Goal: Task Accomplishment & Management: Complete application form

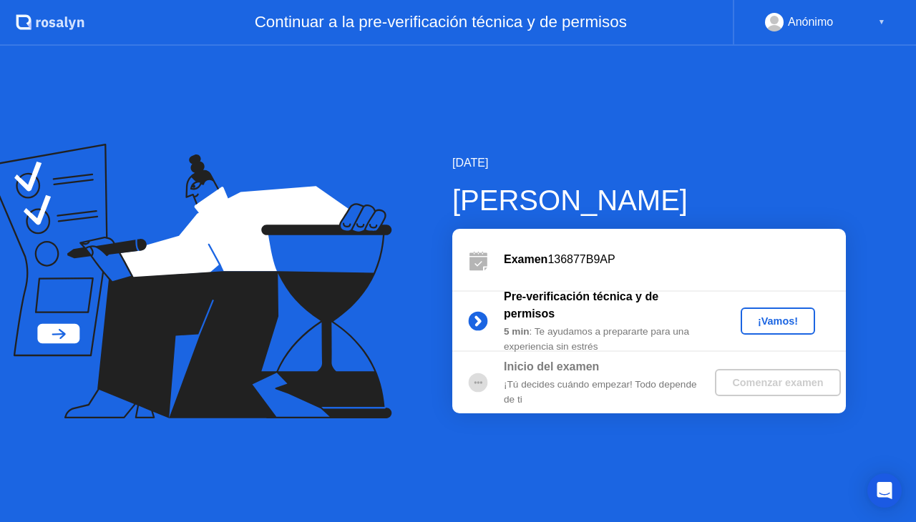
click at [776, 326] on div "¡Vamos!" at bounding box center [777, 321] width 63 height 11
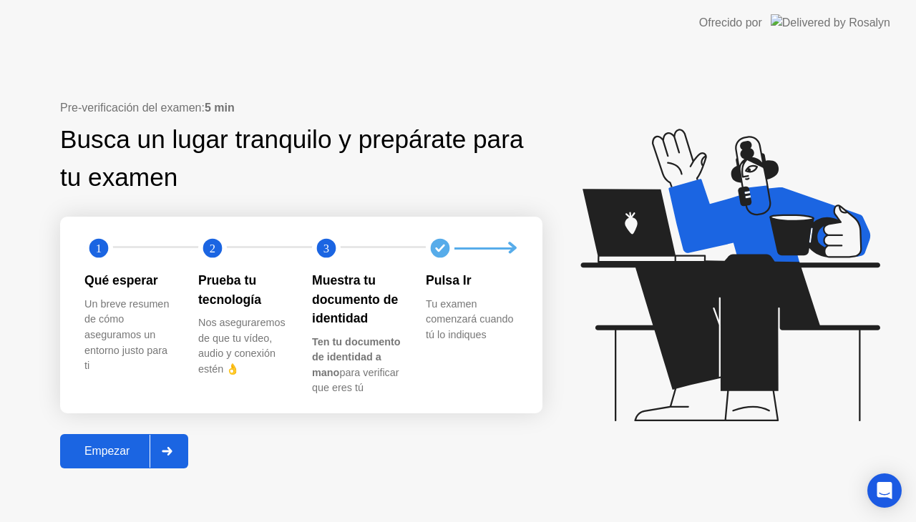
click at [96, 457] on div "Empezar" at bounding box center [106, 451] width 85 height 13
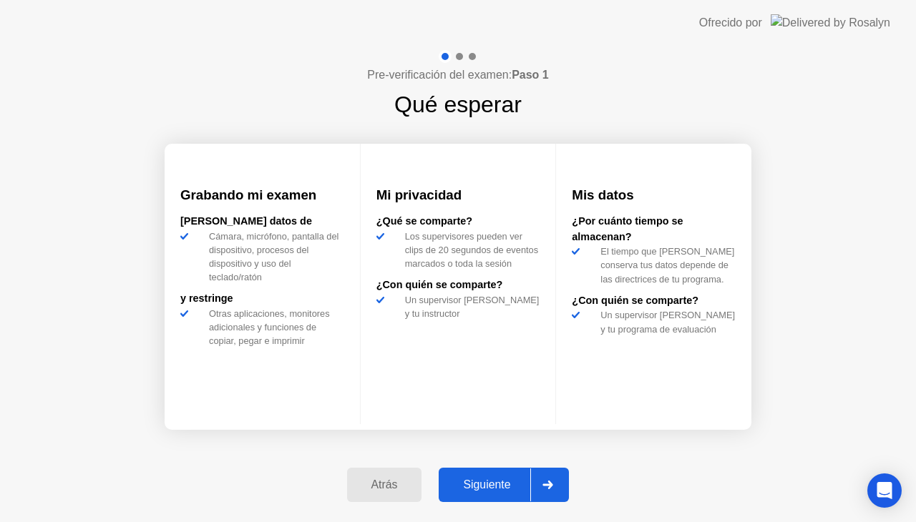
click at [459, 480] on div "Siguiente" at bounding box center [486, 485] width 87 height 13
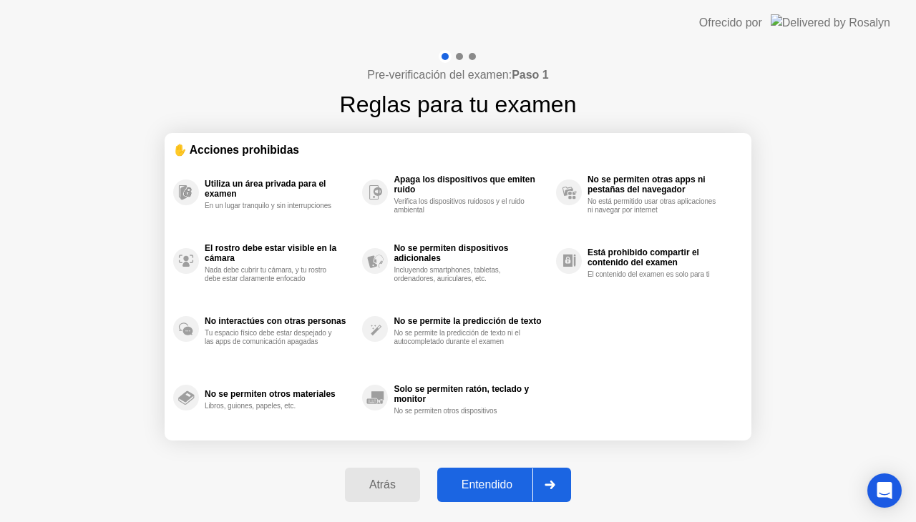
click at [484, 475] on button "Entendido" at bounding box center [504, 485] width 134 height 34
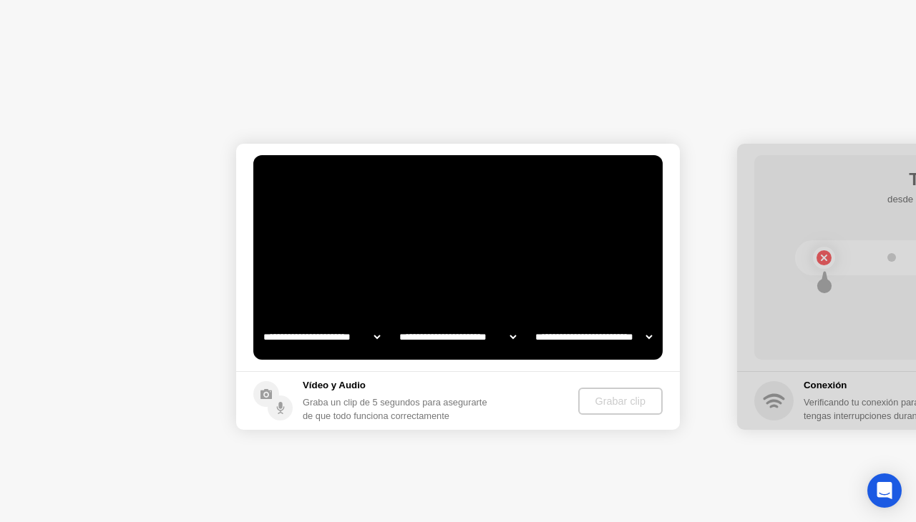
select select "**********"
select select "*******"
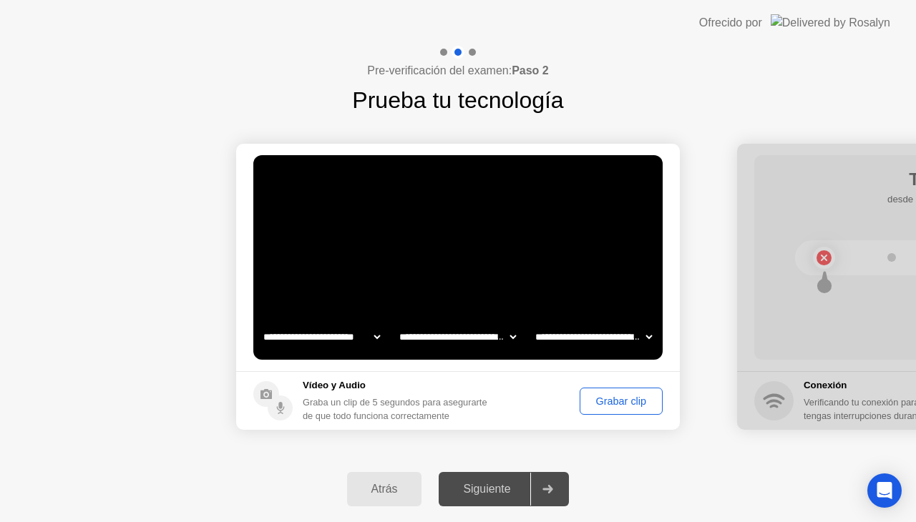
click at [492, 483] on div "Siguiente" at bounding box center [486, 489] width 87 height 13
click at [610, 401] on div "Grabar clip" at bounding box center [621, 401] width 73 height 11
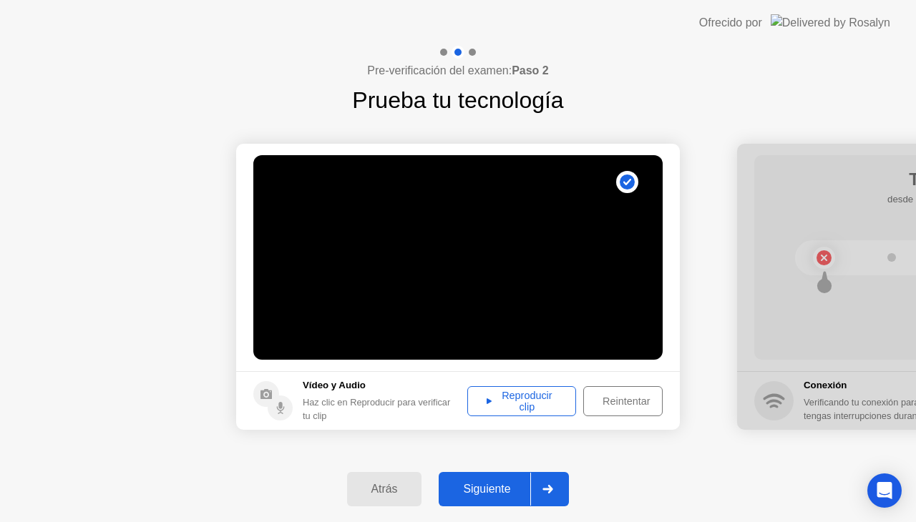
click at [529, 397] on div "Reproducir clip" at bounding box center [521, 401] width 99 height 23
click at [497, 483] on div "Siguiente" at bounding box center [486, 489] width 87 height 13
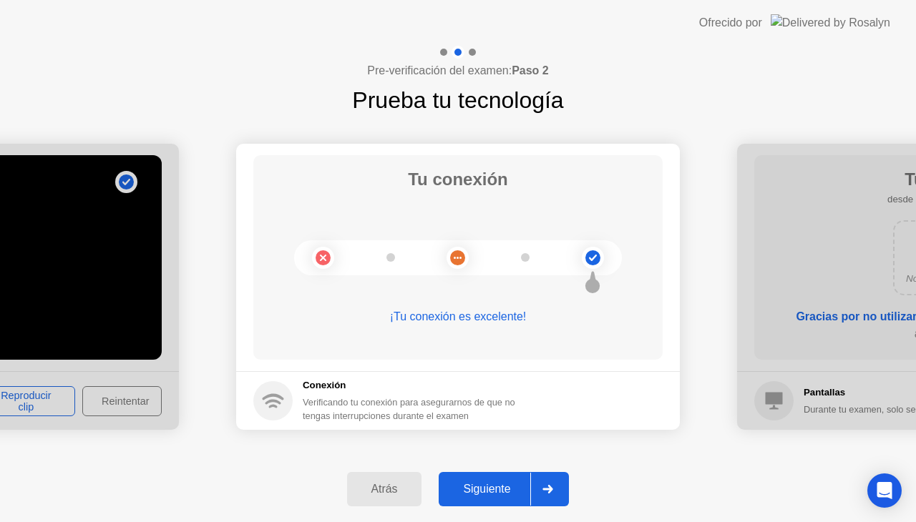
click at [497, 483] on div "Siguiente" at bounding box center [486, 489] width 87 height 13
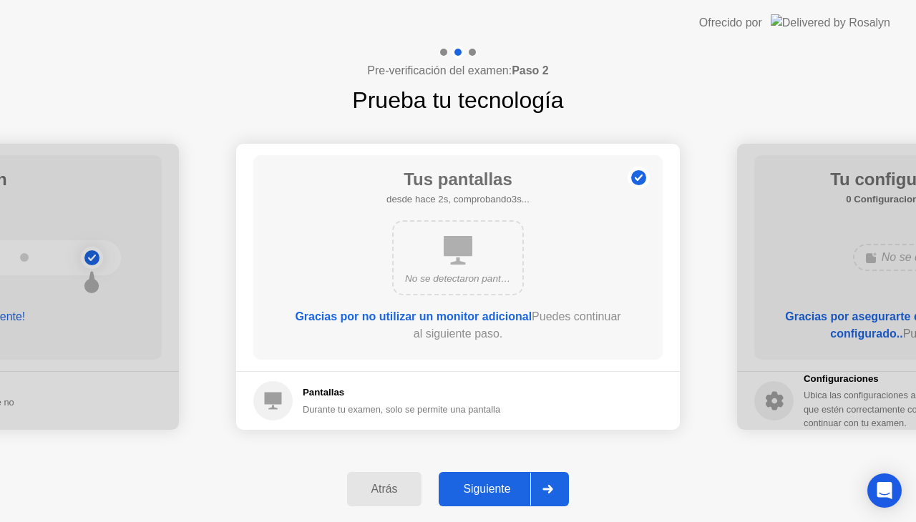
click at [497, 483] on div "Siguiente" at bounding box center [486, 489] width 87 height 13
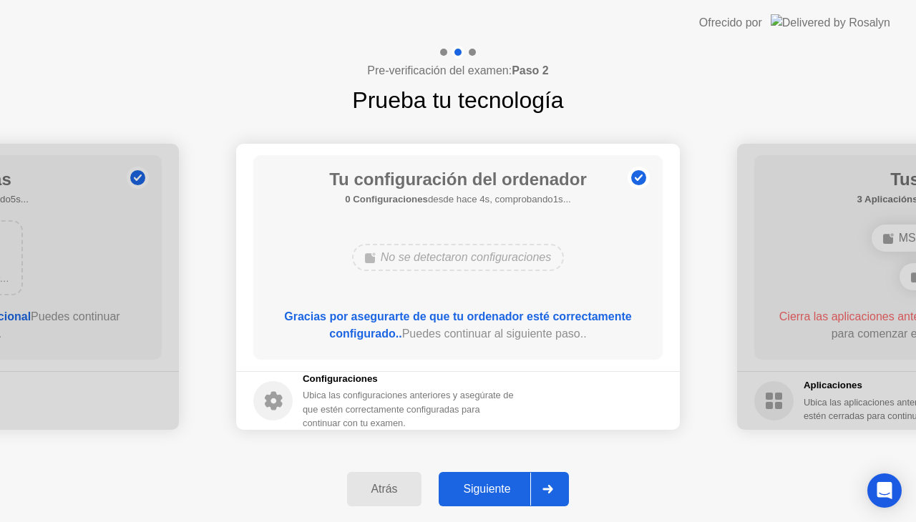
click at [497, 483] on div "Siguiente" at bounding box center [486, 489] width 87 height 13
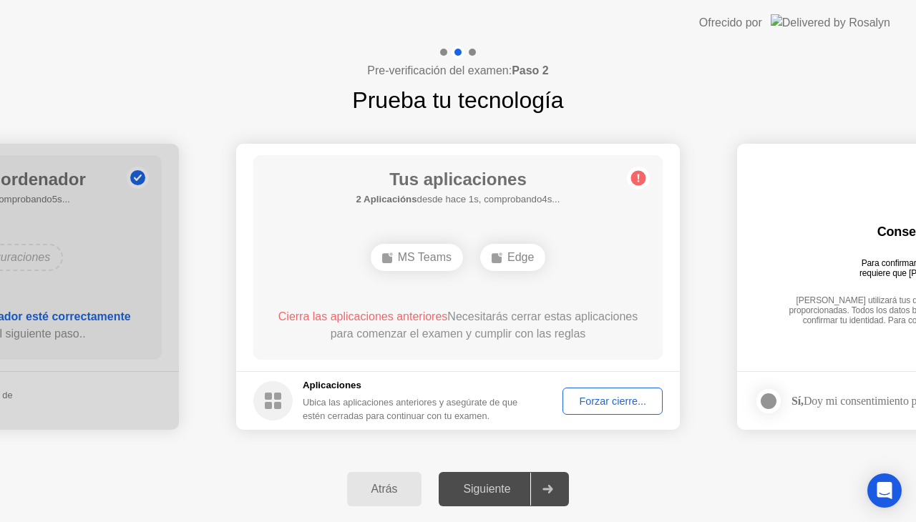
click at [606, 401] on div "Forzar cierre..." at bounding box center [613, 401] width 90 height 11
click at [458, 258] on div "Edge" at bounding box center [457, 257] width 65 height 27
click at [447, 254] on ellipse at bounding box center [446, 255] width 4 height 4
click at [604, 400] on div "Forzar cierre..." at bounding box center [613, 401] width 90 height 11
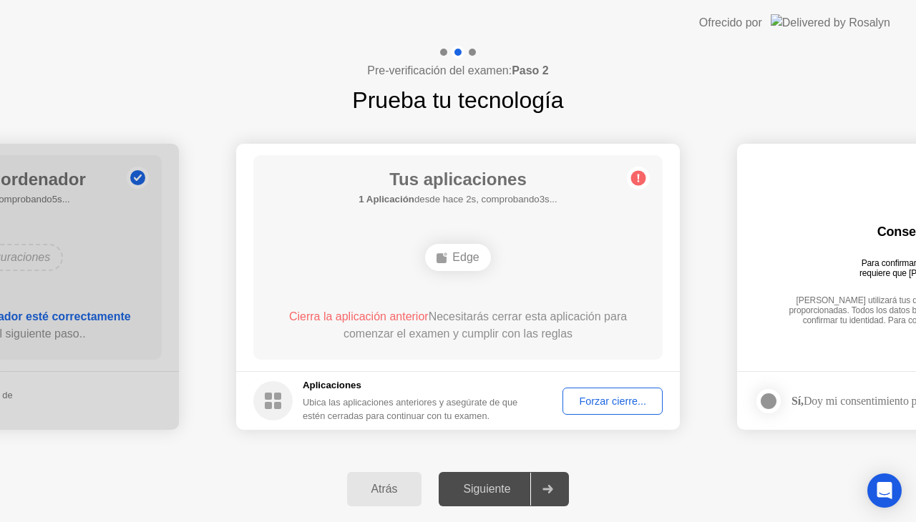
click at [610, 404] on div "Forzar cierre..." at bounding box center [613, 401] width 90 height 11
click at [612, 401] on div "Forzar cierre..." at bounding box center [613, 401] width 90 height 11
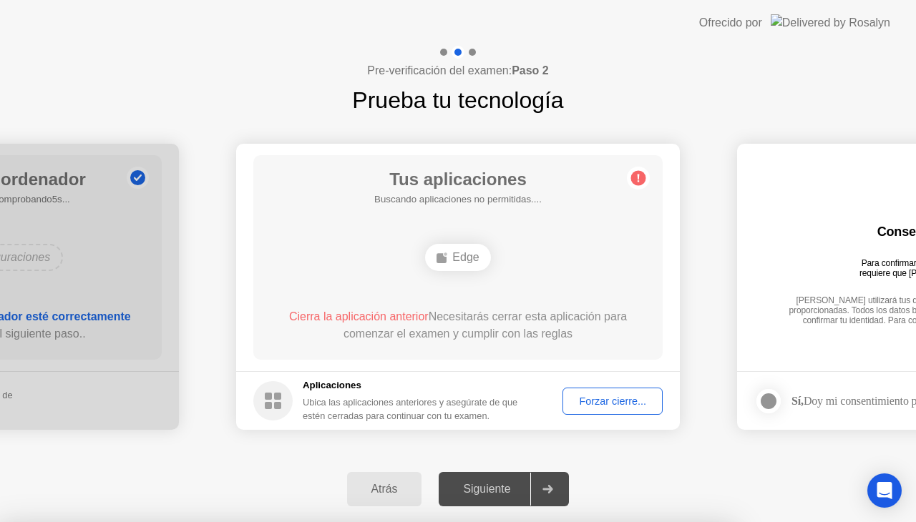
click at [417, 316] on span "Cierra la aplicación anterior" at bounding box center [359, 317] width 140 height 12
drag, startPoint x: 448, startPoint y: 316, endPoint x: 614, endPoint y: 319, distance: 166.1
click at [614, 319] on div "Cierra la aplicación anterior Necesitarás cerrar esta aplicación para comenzar …" at bounding box center [458, 325] width 369 height 34
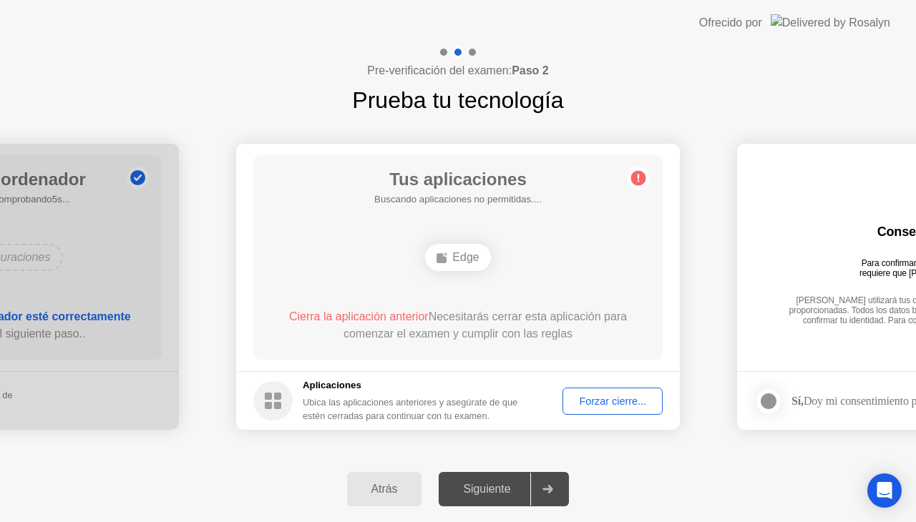
click at [601, 396] on div "Forzar cierre..." at bounding box center [613, 401] width 90 height 11
click at [316, 384] on h5 "Aplicaciones" at bounding box center [411, 386] width 217 height 14
drag, startPoint x: 456, startPoint y: 407, endPoint x: 517, endPoint y: 411, distance: 61.0
click at [517, 411] on div "Ubica las aplicaciones anteriores y asegúrate de que estén cerradas para contin…" at bounding box center [411, 409] width 217 height 27
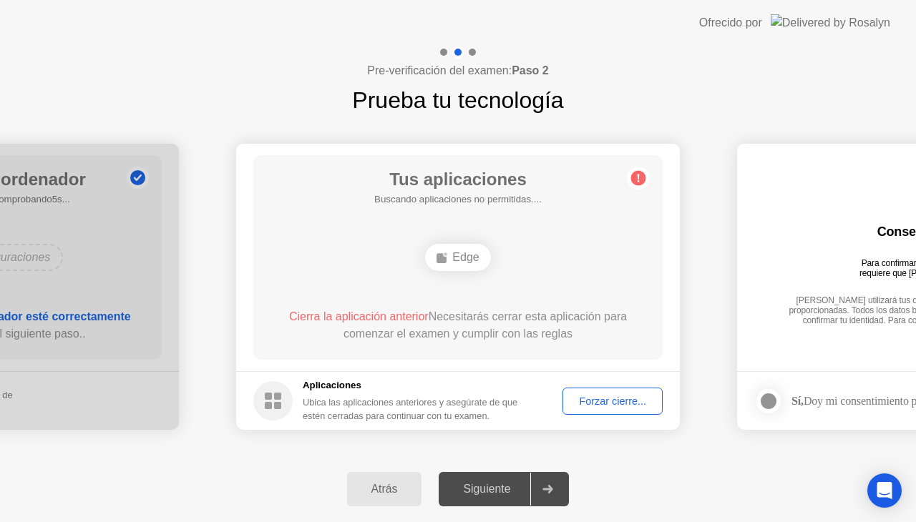
click at [494, 420] on div "Ubica las aplicaciones anteriores y asegúrate de que estén cerradas para contin…" at bounding box center [411, 409] width 217 height 27
click at [296, 406] on div "Aplicaciones Ubica las aplicaciones anteriores y asegúrate de que estén cerrada…" at bounding box center [386, 401] width 266 height 44
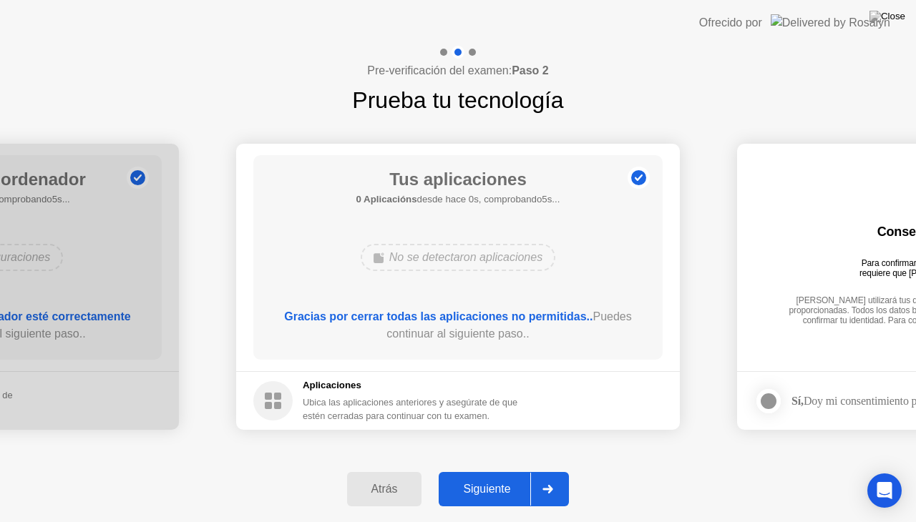
drag, startPoint x: 604, startPoint y: 396, endPoint x: 604, endPoint y: 412, distance: 15.7
click at [604, 412] on footer "Aplicaciones Ubica las aplicaciones anteriores y asegúrate de que estén cerrada…" at bounding box center [458, 400] width 444 height 59
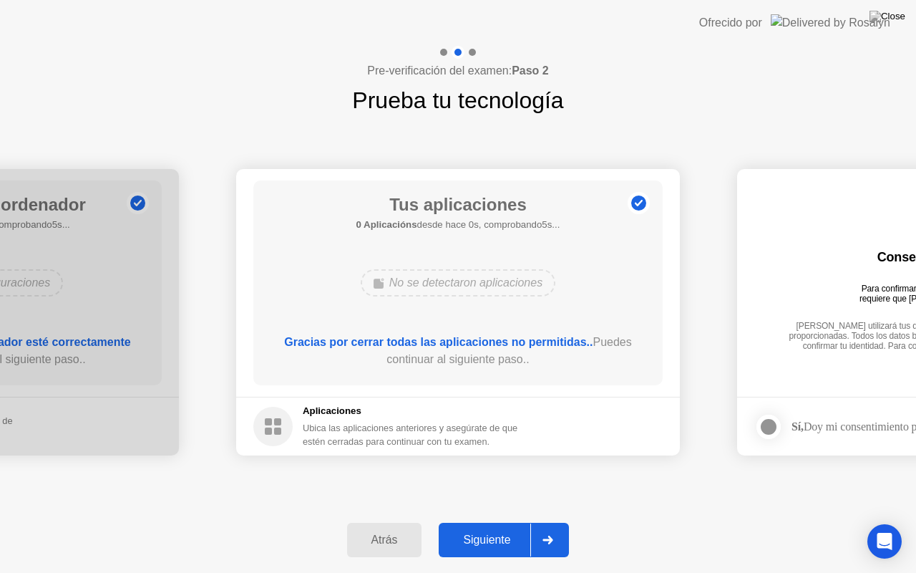
click at [604, 412] on footer "Aplicaciones Ubica las aplicaciones anteriores y asegúrate de que estén cerrada…" at bounding box center [458, 425] width 444 height 59
click at [633, 93] on div "Pre-verificación del examen: Paso 2 Prueba tu tecnología" at bounding box center [458, 82] width 916 height 72
click at [681, 512] on div "Atrás Siguiente" at bounding box center [458, 540] width 916 height 66
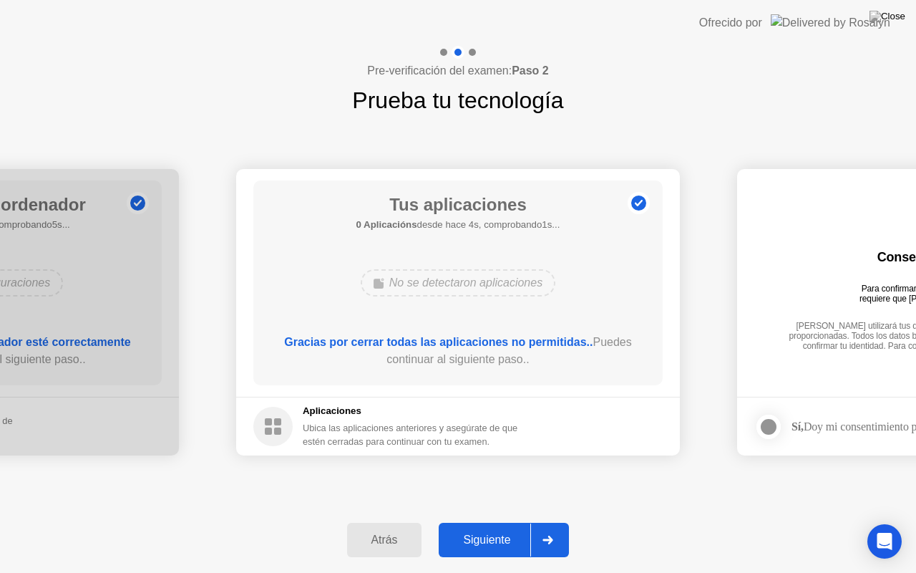
click at [681, 512] on div "Atrás Siguiente" at bounding box center [458, 540] width 916 height 66
click at [627, 494] on div "**********" at bounding box center [458, 311] width 916 height 389
click at [500, 522] on div "Siguiente" at bounding box center [486, 539] width 87 height 13
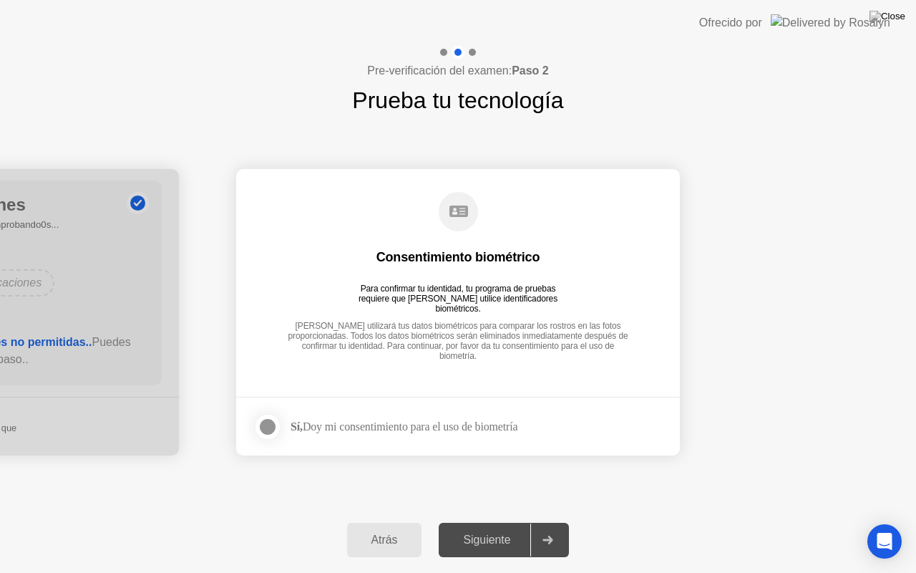
click at [267, 425] on div at bounding box center [267, 426] width 17 height 17
click at [470, 522] on button "Siguiente" at bounding box center [504, 539] width 130 height 34
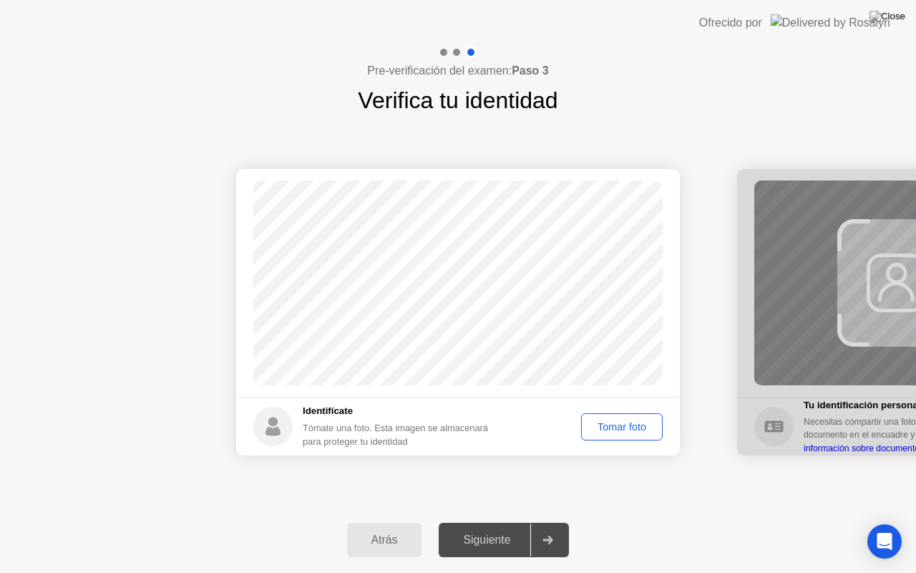
click at [605, 427] on div "Tomar foto" at bounding box center [622, 426] width 72 height 11
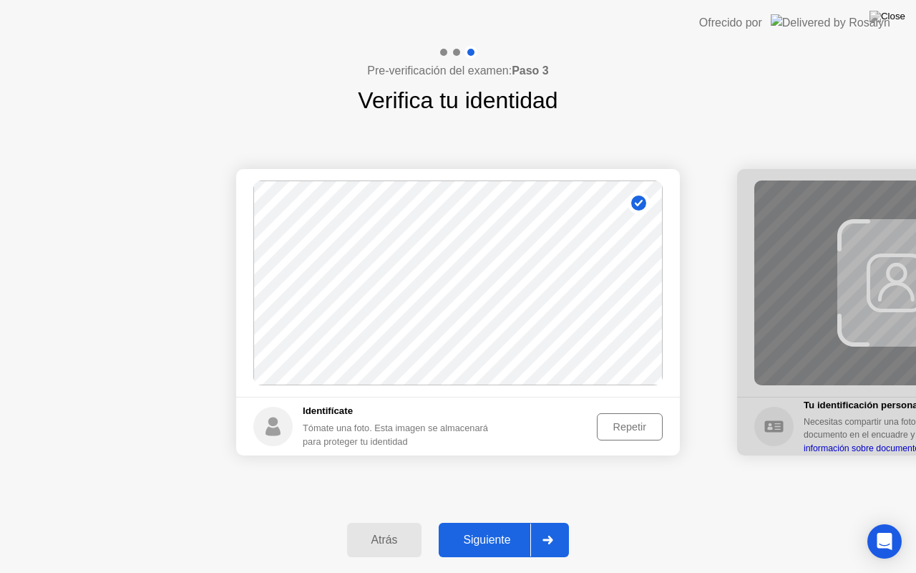
click at [621, 421] on div "Repetir" at bounding box center [630, 426] width 56 height 11
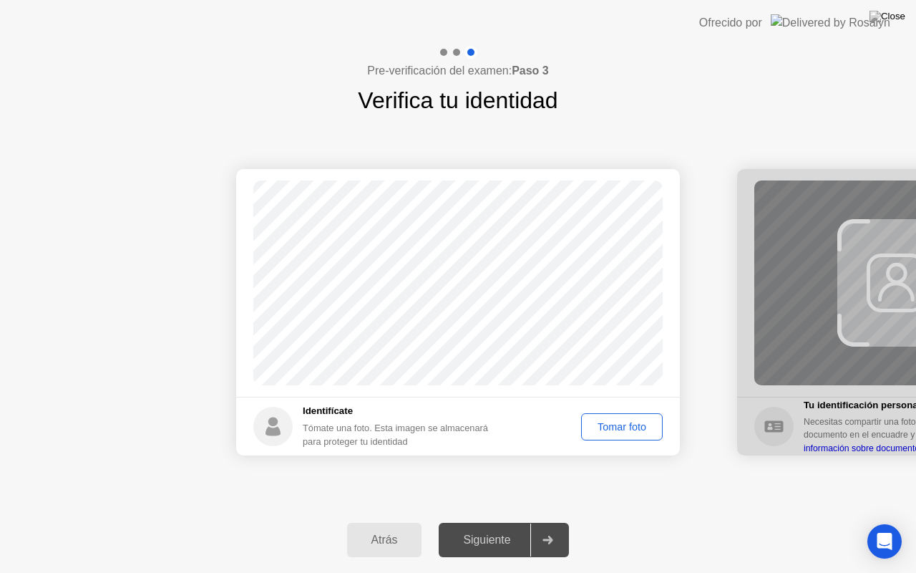
click at [611, 414] on button "Tomar foto" at bounding box center [622, 426] width 82 height 27
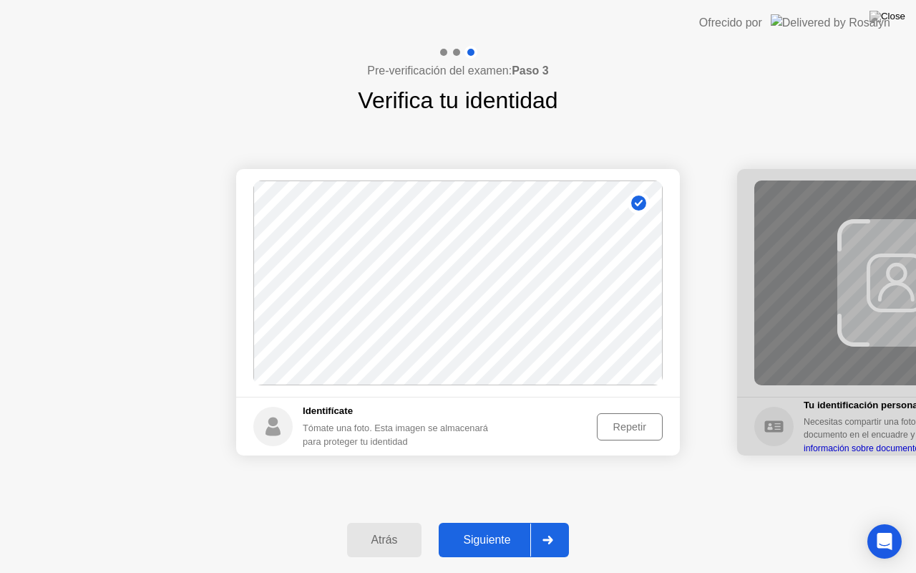
click at [489, 522] on div "Siguiente" at bounding box center [486, 539] width 87 height 13
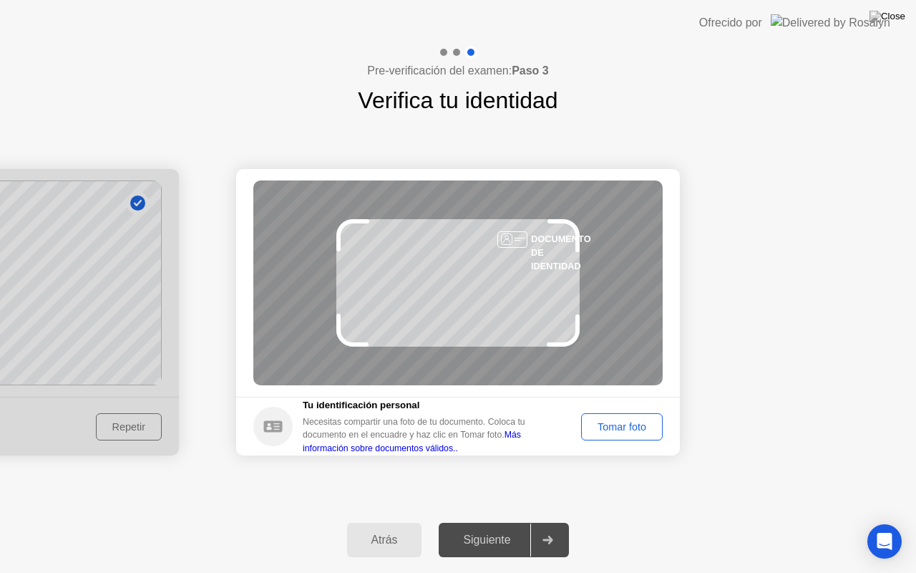
click at [617, 432] on div "Tomar foto" at bounding box center [622, 426] width 72 height 11
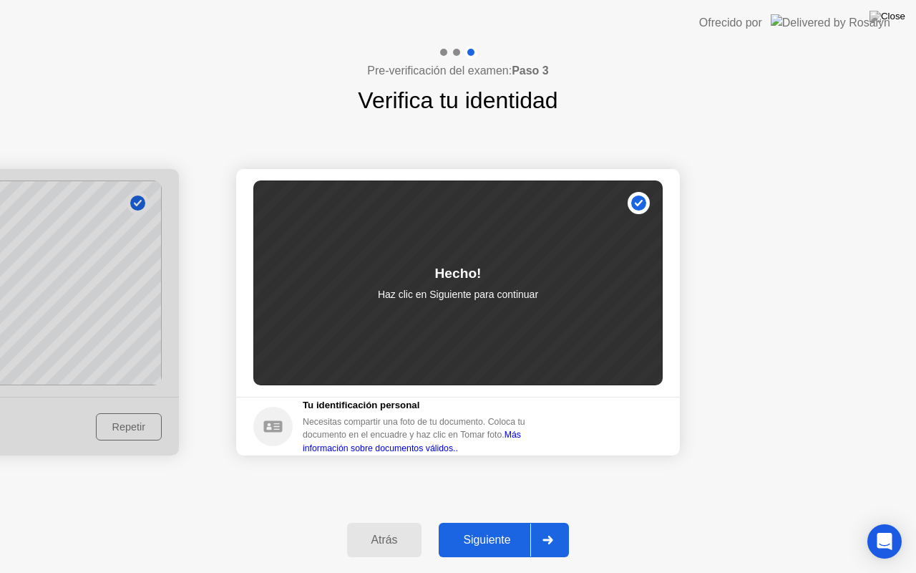
click at [497, 522] on div "Siguiente" at bounding box center [486, 539] width 87 height 13
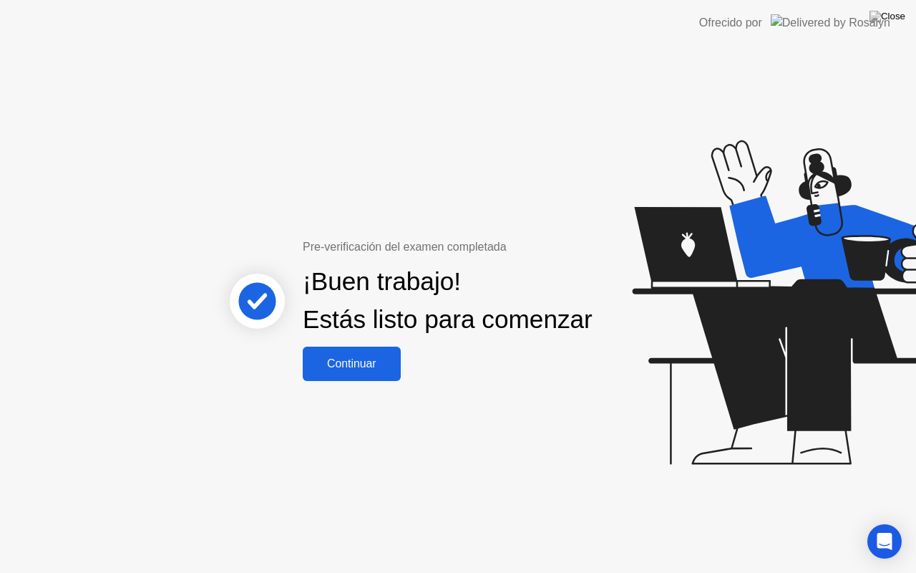
click at [331, 368] on div "Continuar" at bounding box center [351, 363] width 89 height 13
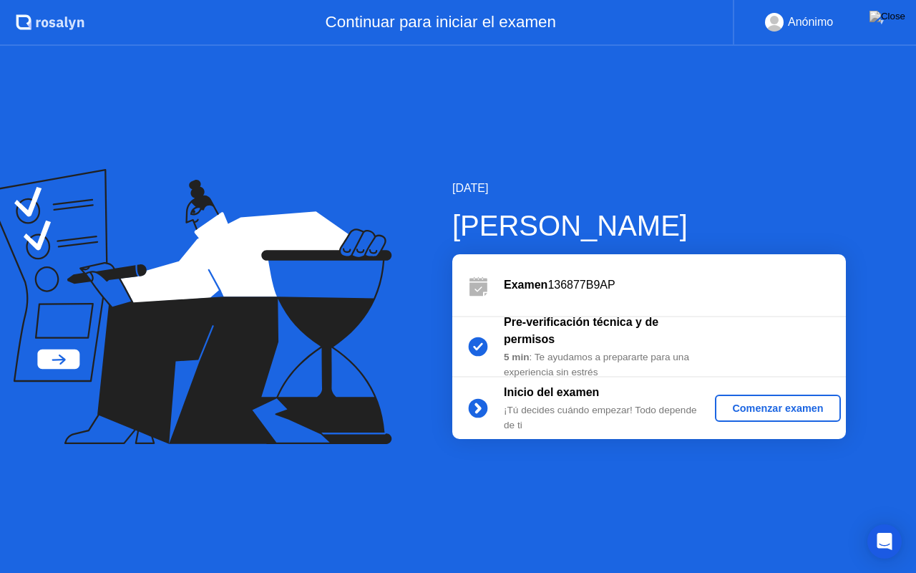
click at [743, 399] on button "Comenzar examen" at bounding box center [777, 407] width 125 height 27
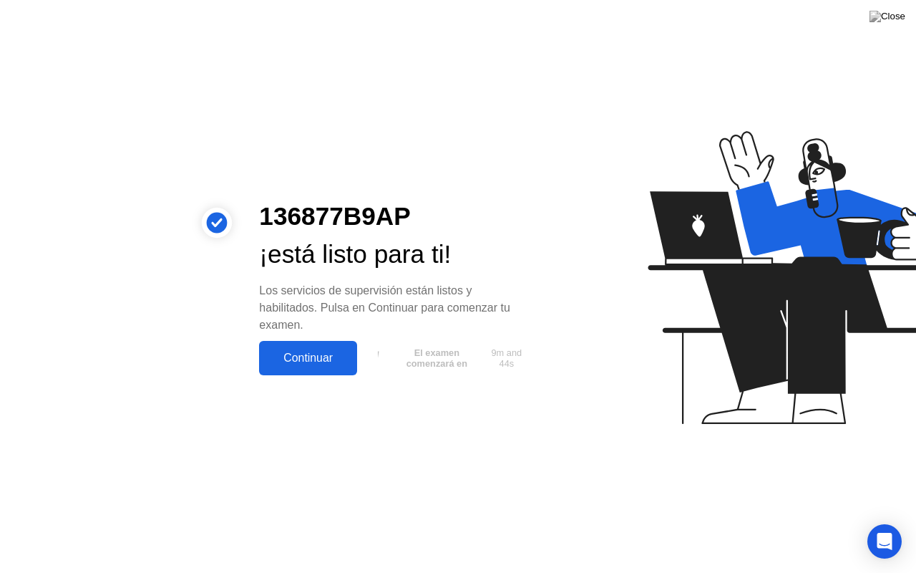
click at [338, 351] on div "Continuar" at bounding box center [307, 357] width 89 height 13
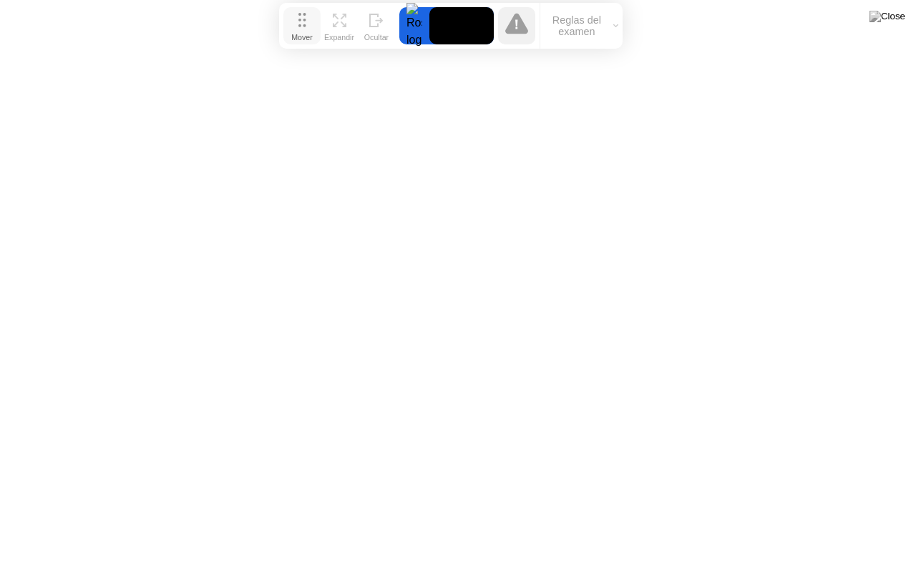
drag, startPoint x: 303, startPoint y: 553, endPoint x: 296, endPoint y: 29, distance: 523.9
click at [296, 33] on div "Mover" at bounding box center [301, 37] width 21 height 9
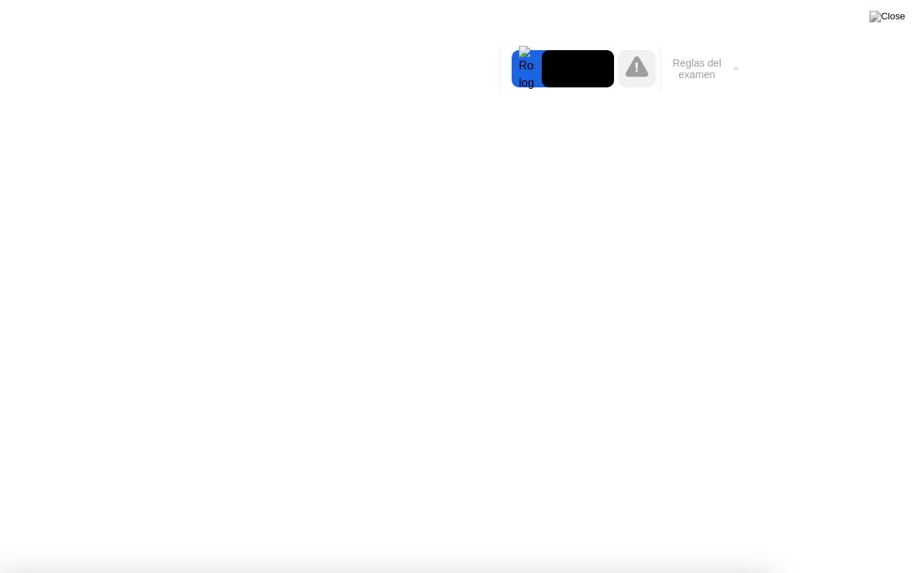
click at [577, 66] on video at bounding box center [578, 68] width 72 height 37
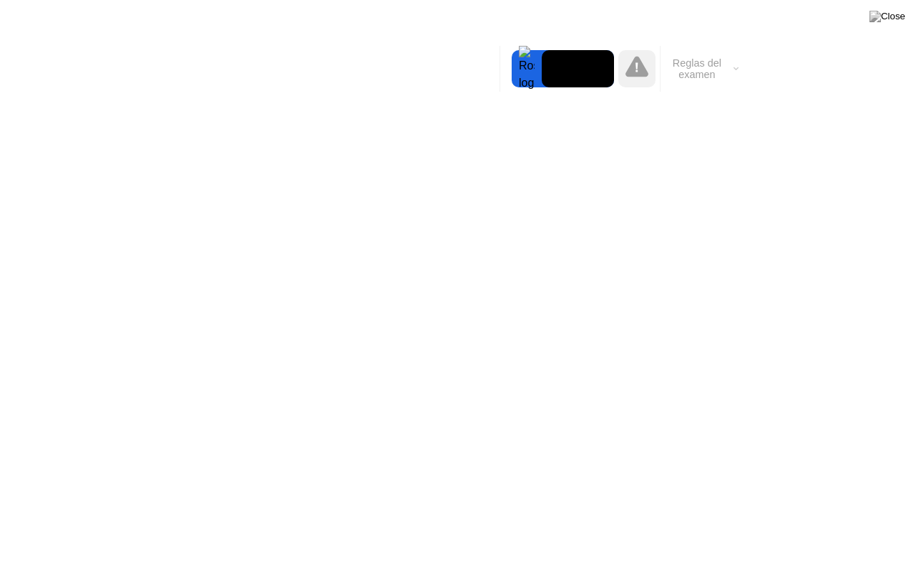
click at [734, 71] on button "Reglas del examen" at bounding box center [702, 69] width 82 height 24
click at [586, 72] on video at bounding box center [578, 68] width 72 height 37
click at [524, 68] on div at bounding box center [527, 68] width 30 height 37
click at [570, 60] on video at bounding box center [578, 68] width 72 height 37
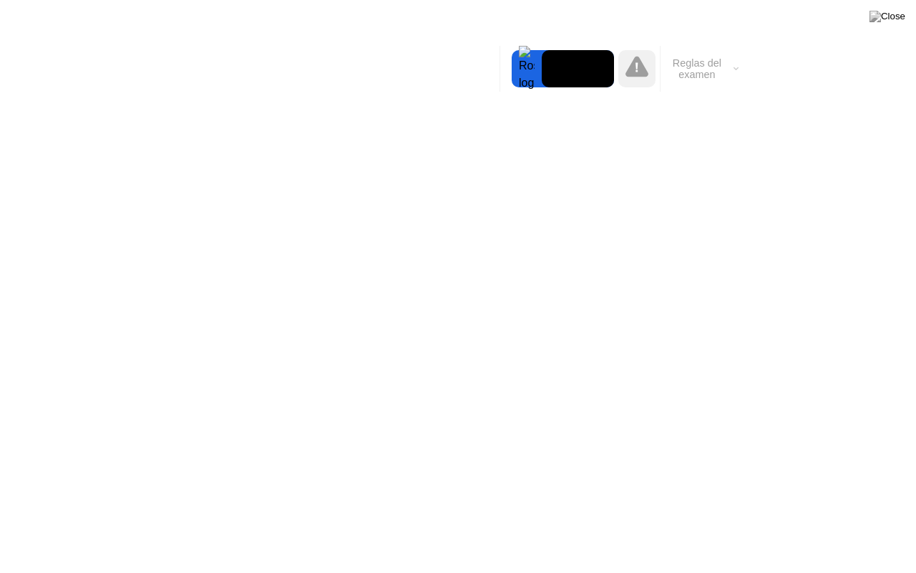
click at [737, 63] on button "Reglas del examen" at bounding box center [702, 69] width 82 height 24
drag, startPoint x: 545, startPoint y: 72, endPoint x: 558, endPoint y: 72, distance: 12.9
click at [558, 72] on video at bounding box center [578, 68] width 72 height 37
drag, startPoint x: 636, startPoint y: 54, endPoint x: 512, endPoint y: 52, distance: 123.1
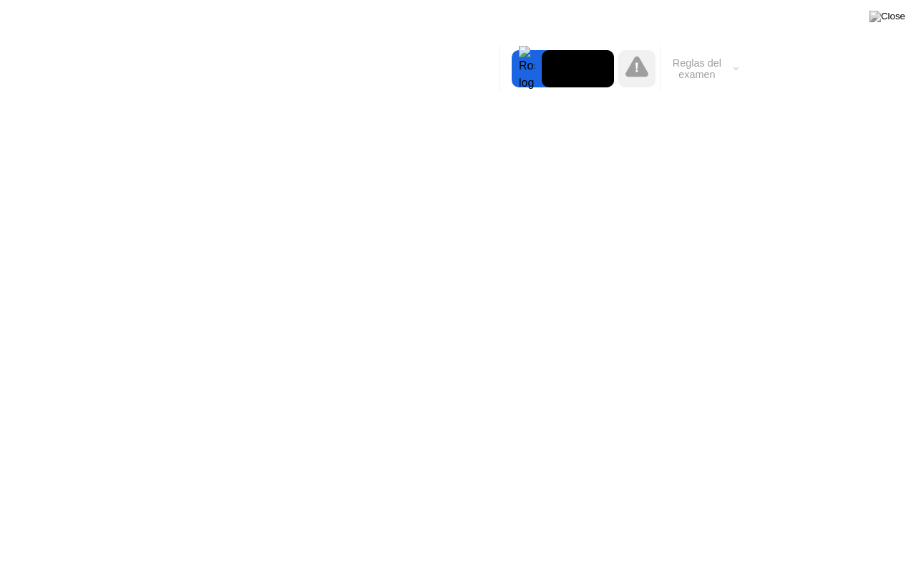
click at [512, 52] on div "Mover Expandir Ocultar Reglas del examen" at bounding box center [621, 69] width 243 height 46
click at [545, 64] on video at bounding box center [578, 68] width 72 height 37
drag, startPoint x: 500, startPoint y: 67, endPoint x: 513, endPoint y: 57, distance: 16.3
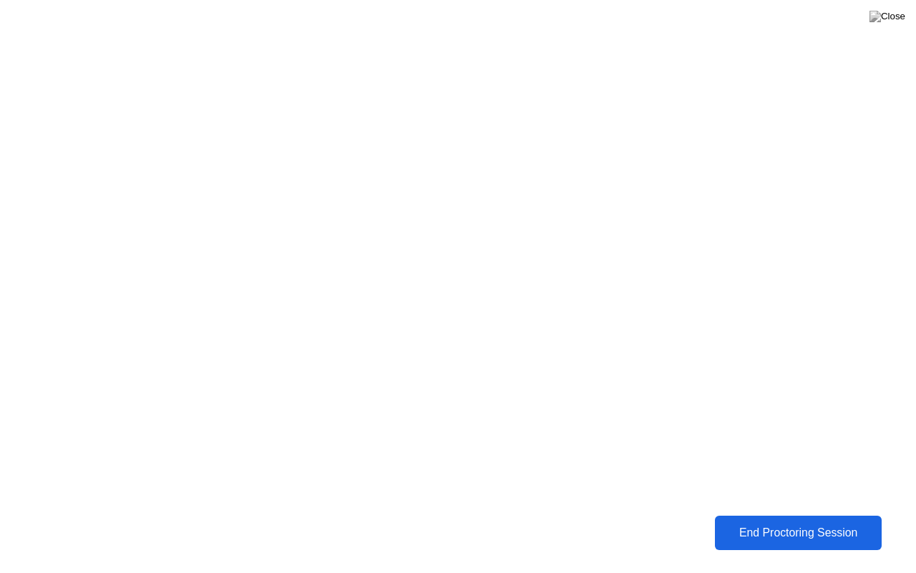
click at [776, 522] on div "End Proctoring Session" at bounding box center [798, 532] width 158 height 13
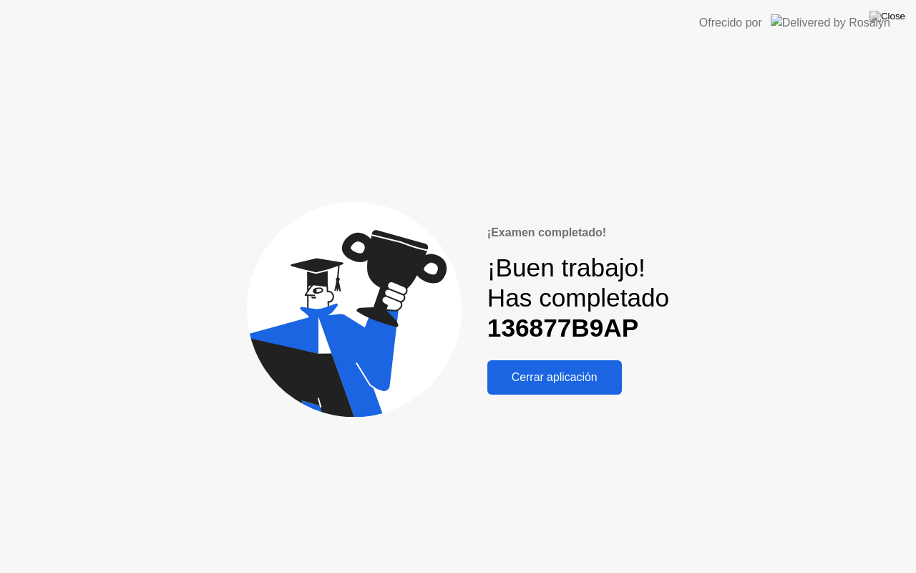
click at [593, 365] on button "Cerrar aplicación" at bounding box center [554, 377] width 135 height 34
